Goal: Task Accomplishment & Management: Manage account settings

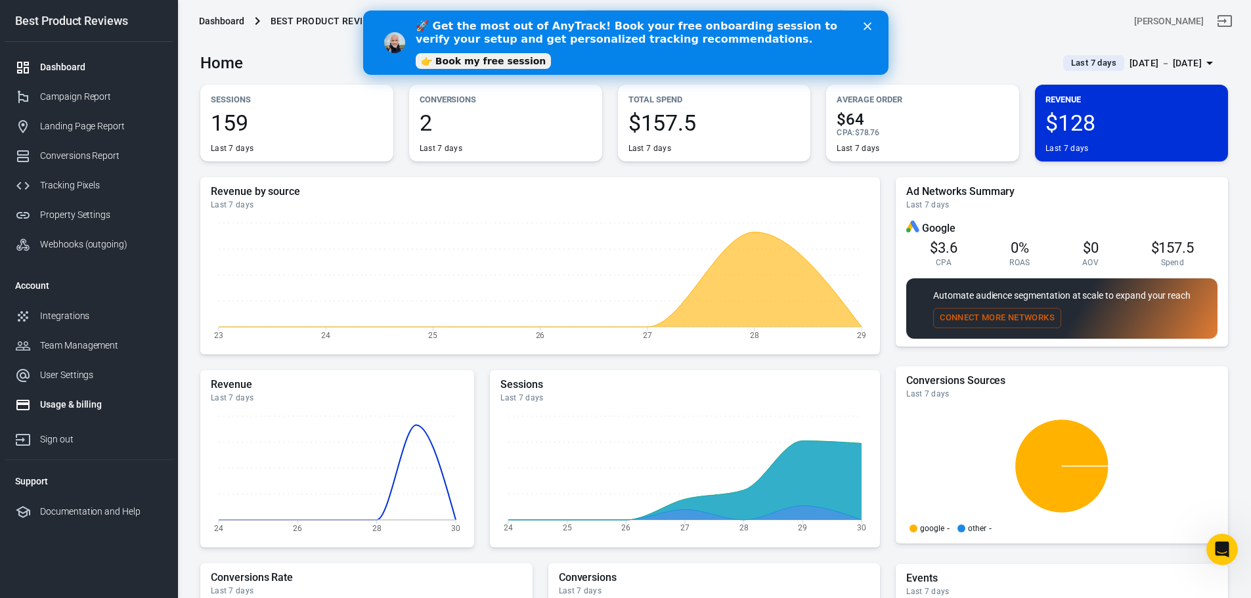
click at [58, 409] on div "Usage & billing" at bounding box center [101, 405] width 122 height 14
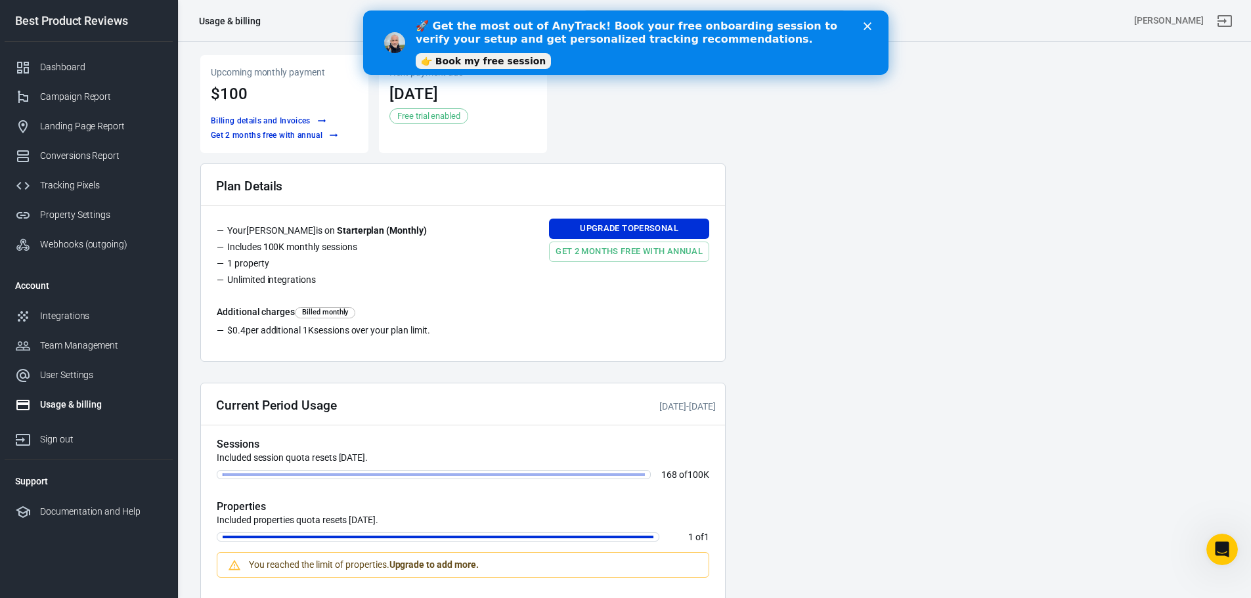
click at [872, 27] on div "Close" at bounding box center [869, 26] width 13 height 8
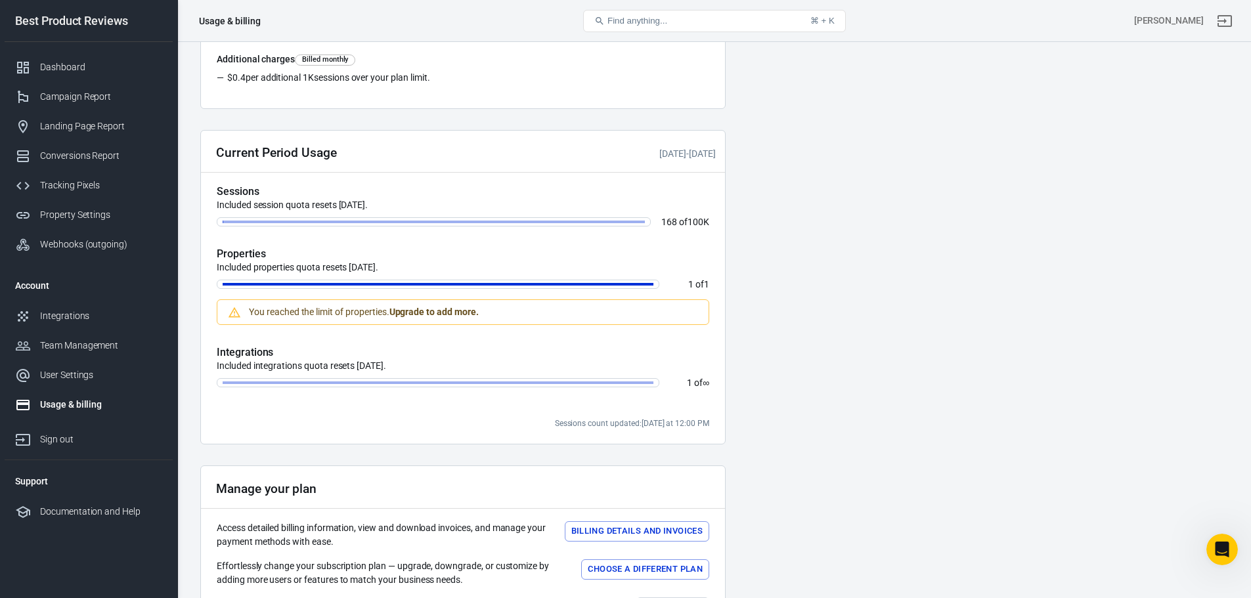
scroll to position [328, 0]
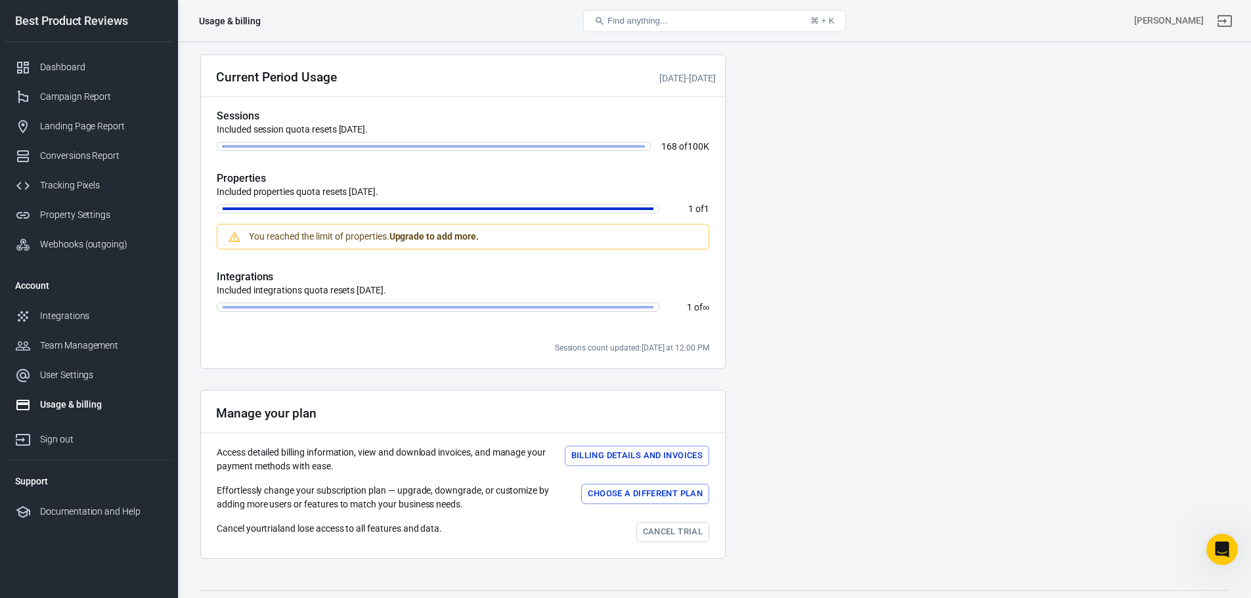
click at [677, 525] on link "Cancel trial" at bounding box center [673, 532] width 73 height 20
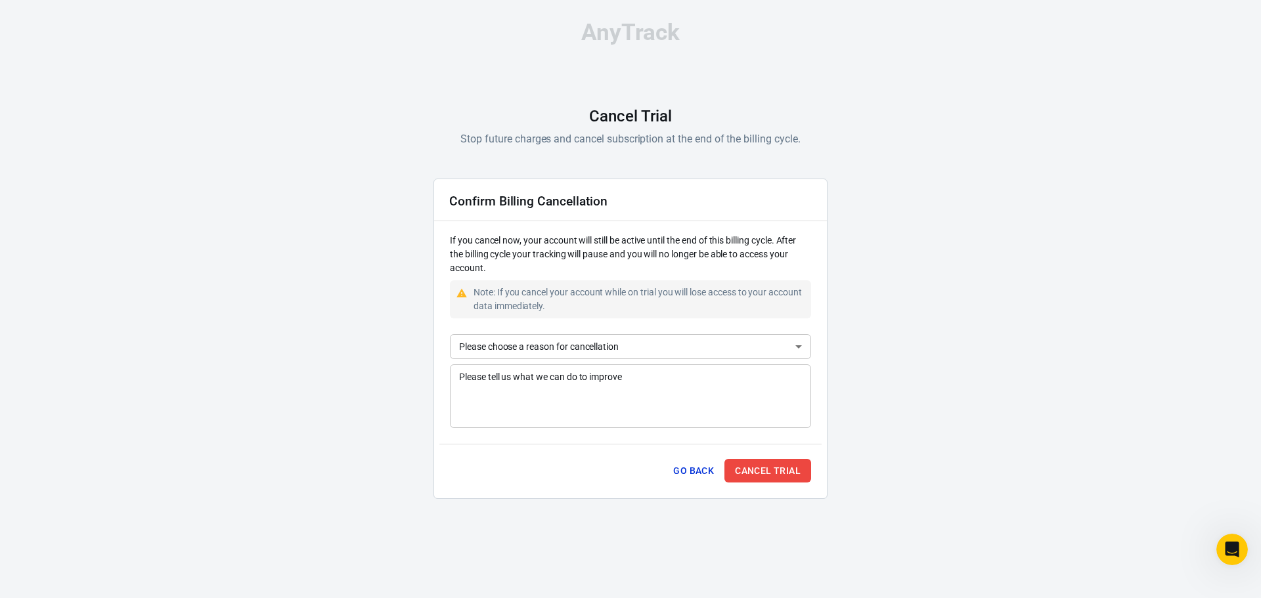
click at [686, 378] on textarea "Please tell us what we can do to improve" at bounding box center [630, 396] width 343 height 53
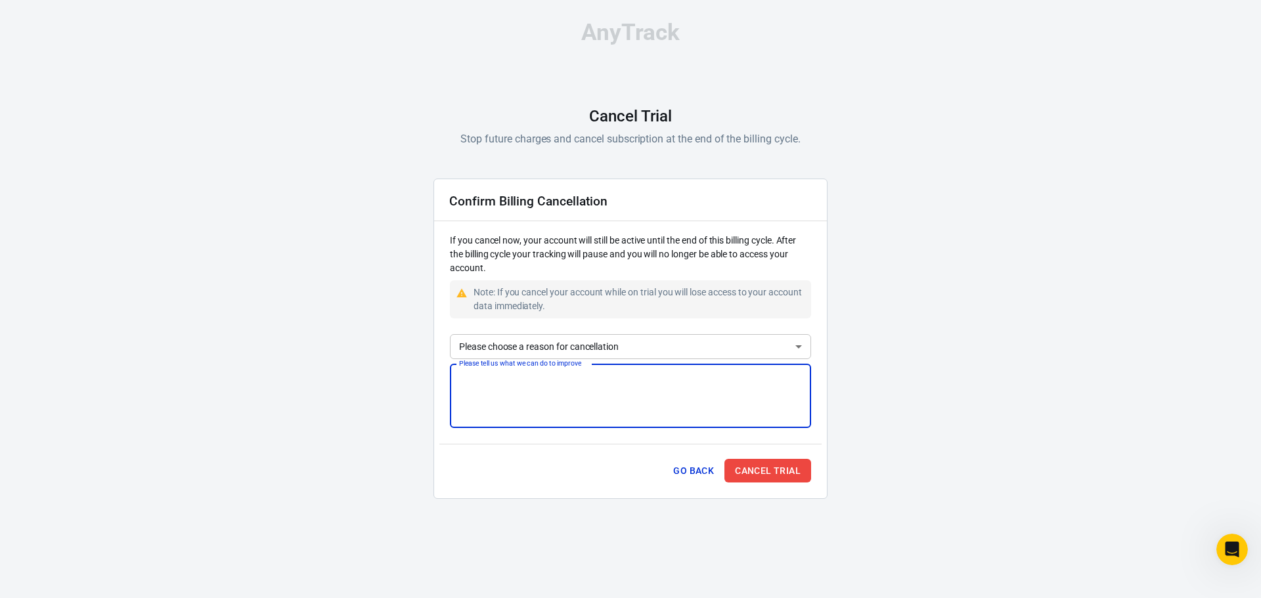
click at [674, 331] on div "Confirm Billing Cancellation If you cancel now, your account will still be acti…" at bounding box center [631, 339] width 394 height 321
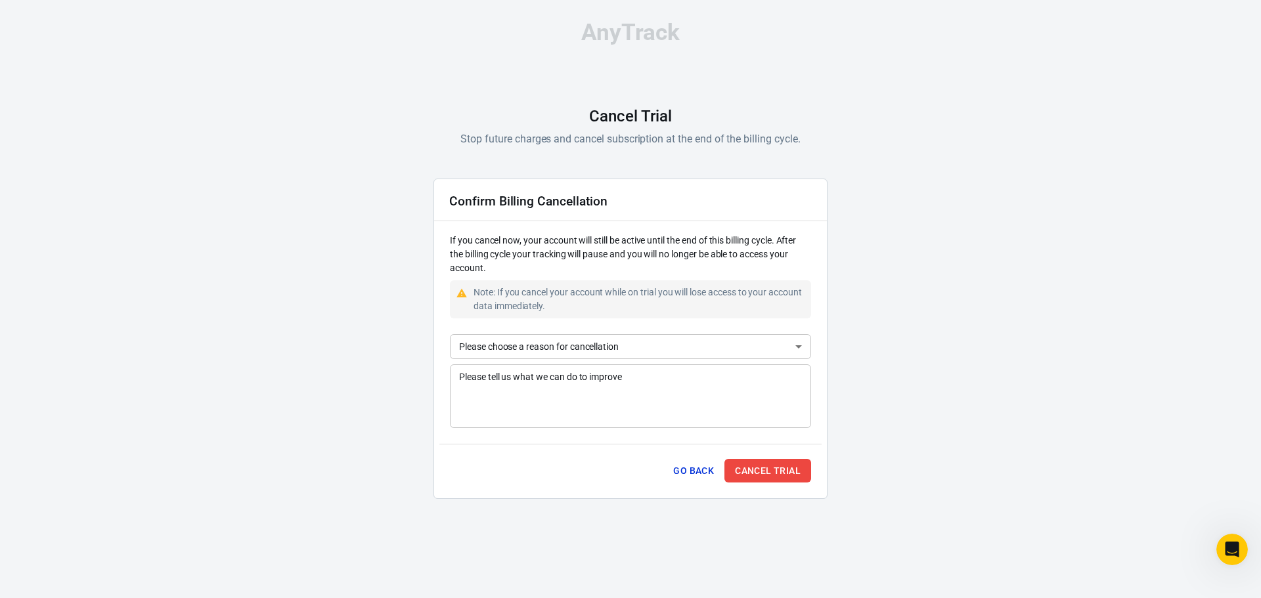
click at [673, 333] on div "Confirm Billing Cancellation If you cancel now, your account will still be acti…" at bounding box center [631, 339] width 394 height 321
click at [662, 344] on body "AnyTrack Cancel Trial Stop future charges and cancel subscription at the end of…" at bounding box center [630, 265] width 1261 height 531
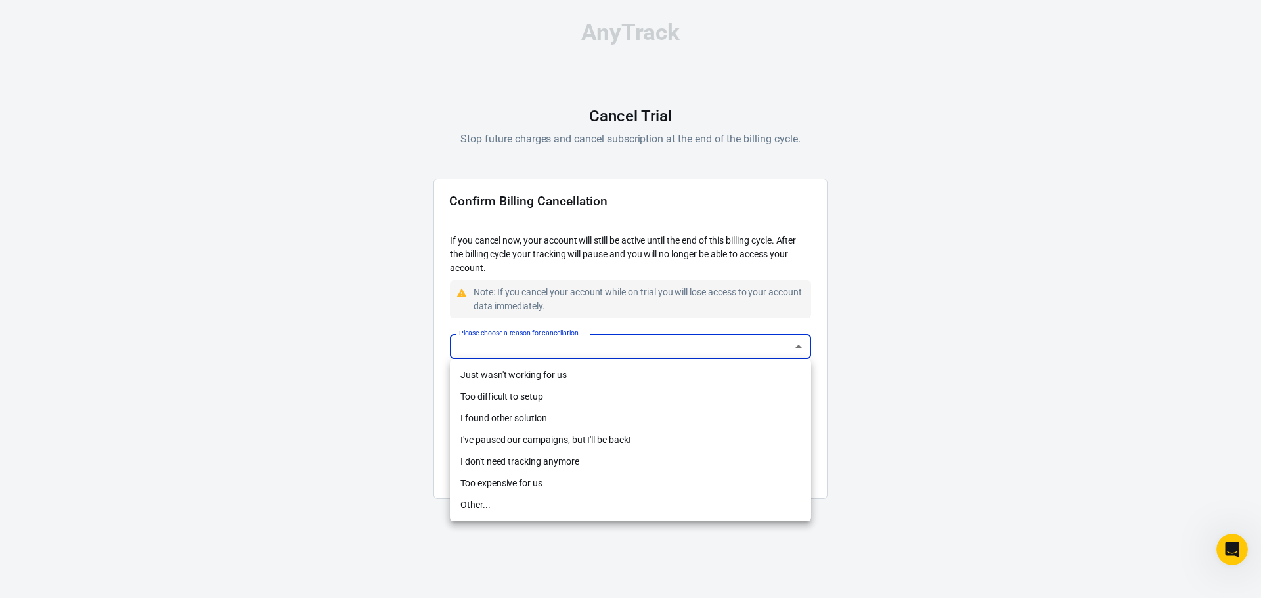
click at [658, 464] on li "I don't need tracking anymore" at bounding box center [630, 462] width 361 height 22
type input "no-need"
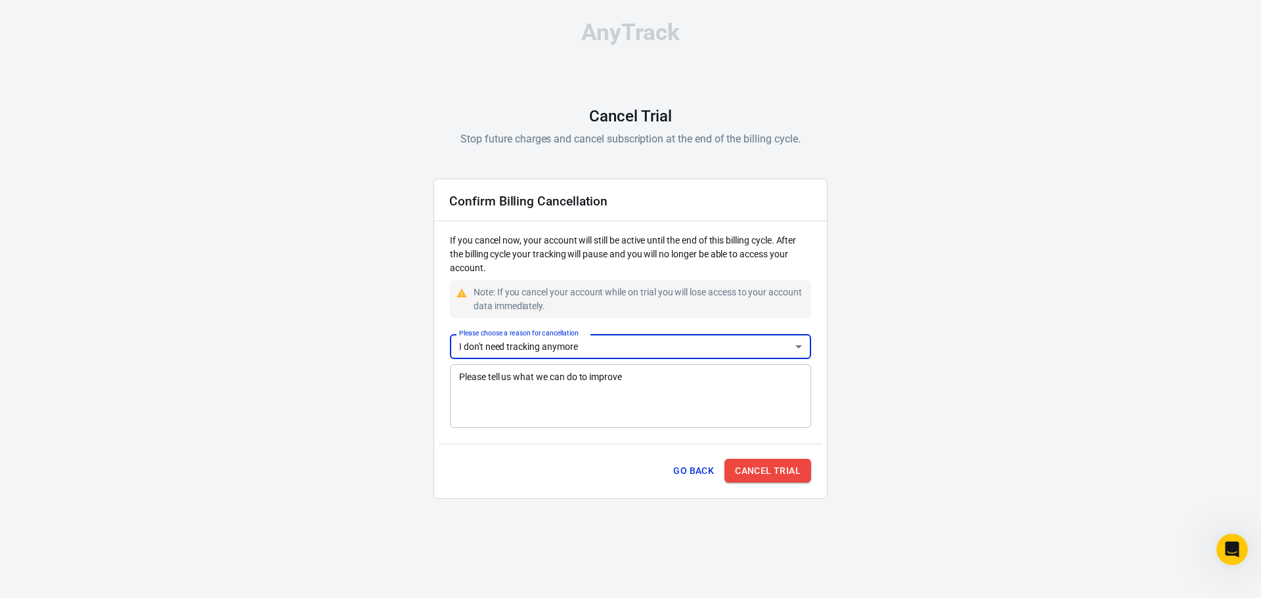
click at [741, 474] on button "Cancel Trial" at bounding box center [768, 471] width 87 height 24
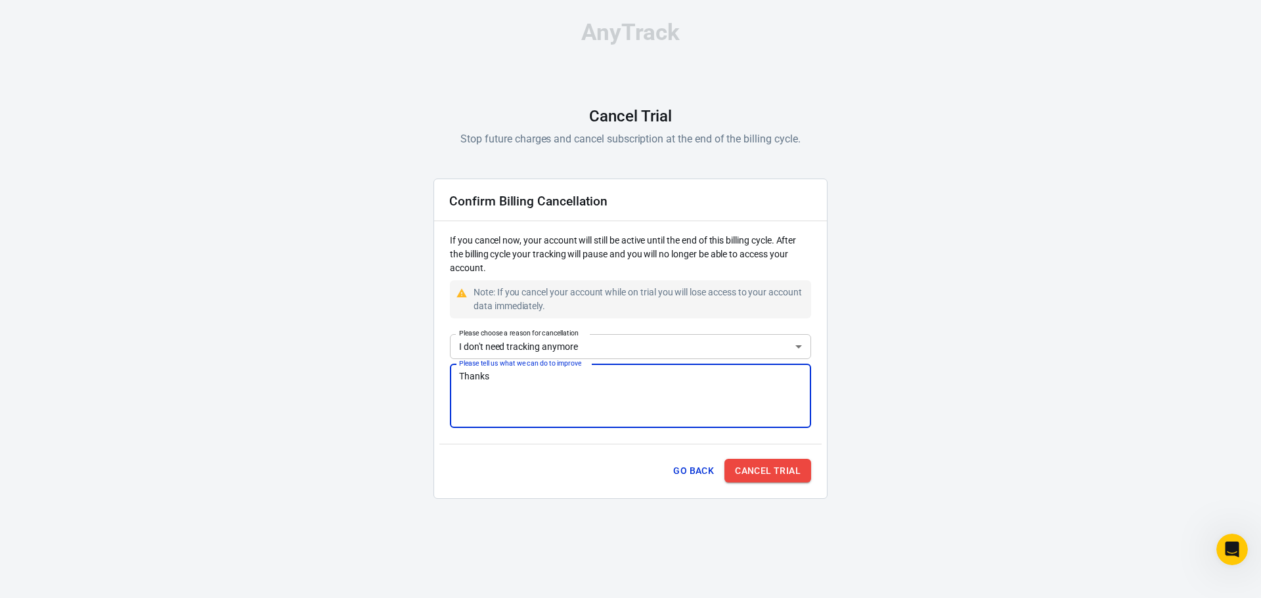
type textarea "Thanks"
click at [782, 466] on button "Cancel Trial" at bounding box center [768, 471] width 87 height 24
